Goal: Information Seeking & Learning: Learn about a topic

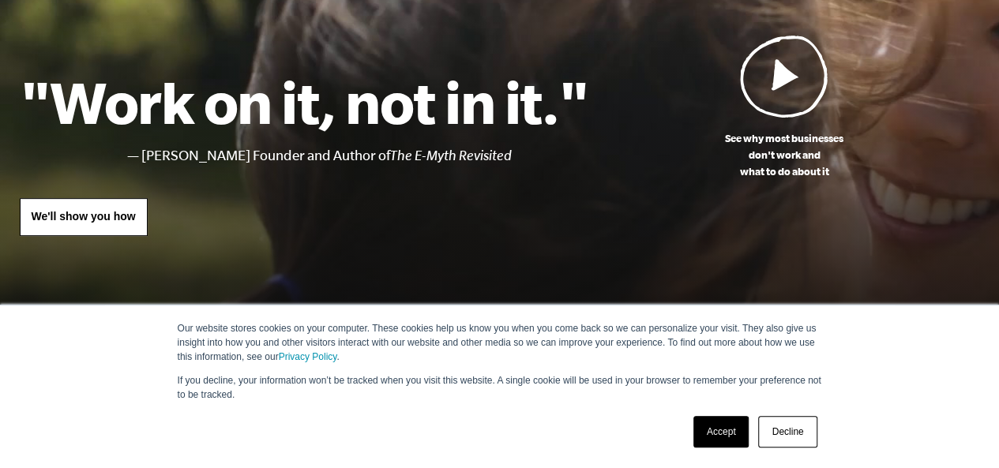
scroll to position [212, 0]
drag, startPoint x: 554, startPoint y: 148, endPoint x: 764, endPoint y: 449, distance: 366.3
click at [610, 242] on div "See why most businesses don't work and what to do about it "Work on it, not in …" at bounding box center [500, 152] width 998 height 234
click at [800, 430] on link "Decline" at bounding box center [787, 432] width 58 height 32
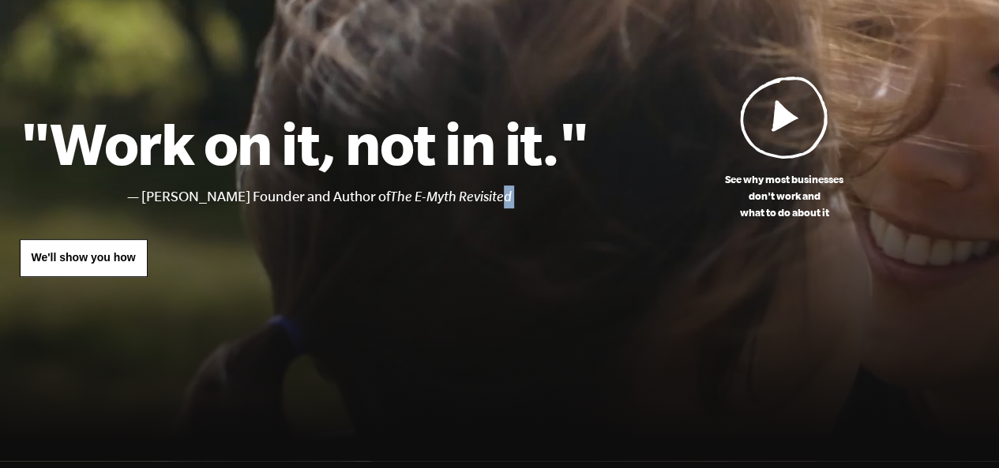
scroll to position [0, 0]
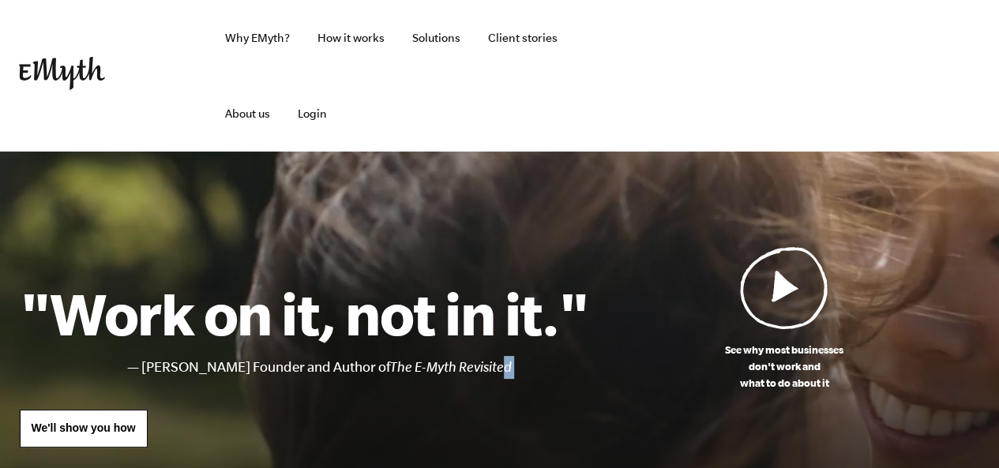
click at [435, 39] on link "Solutions" at bounding box center [436, 38] width 73 height 76
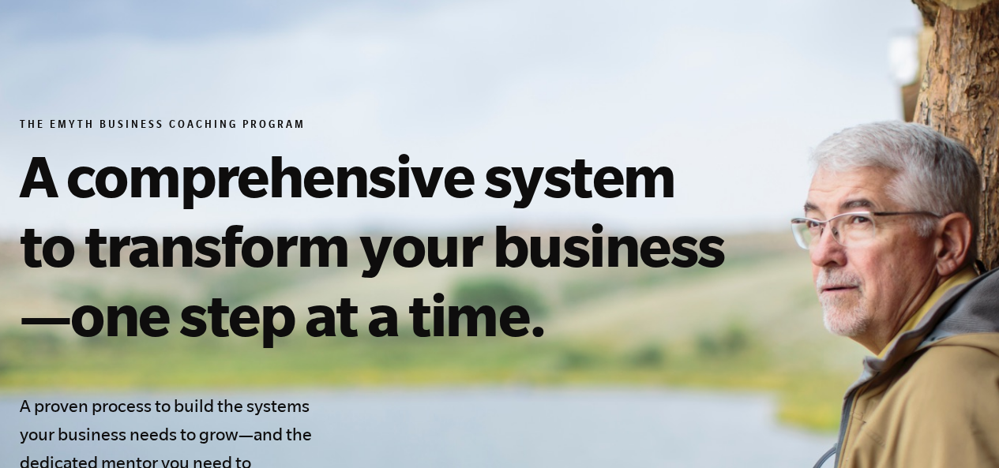
scroll to position [619, 0]
